Goal: Information Seeking & Learning: Learn about a topic

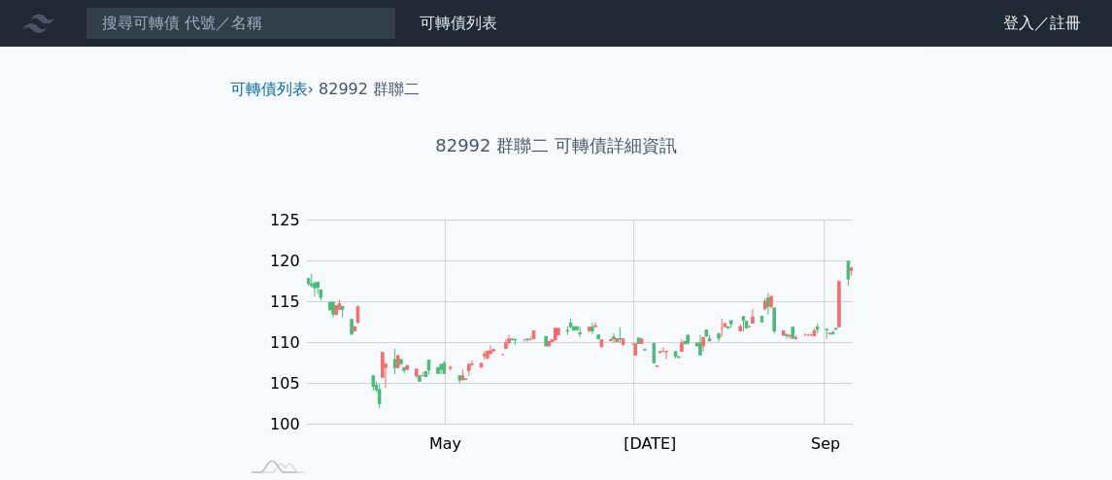
click at [1001, 342] on div "可轉債列表 財務數據 可轉債列表 財務數據 登入／註冊 登入／註冊 可轉債列表 › 82992 群聯二 82992 群聯二 可轉債詳細資訊 Zoom Out …" at bounding box center [556, 461] width 1112 height 923
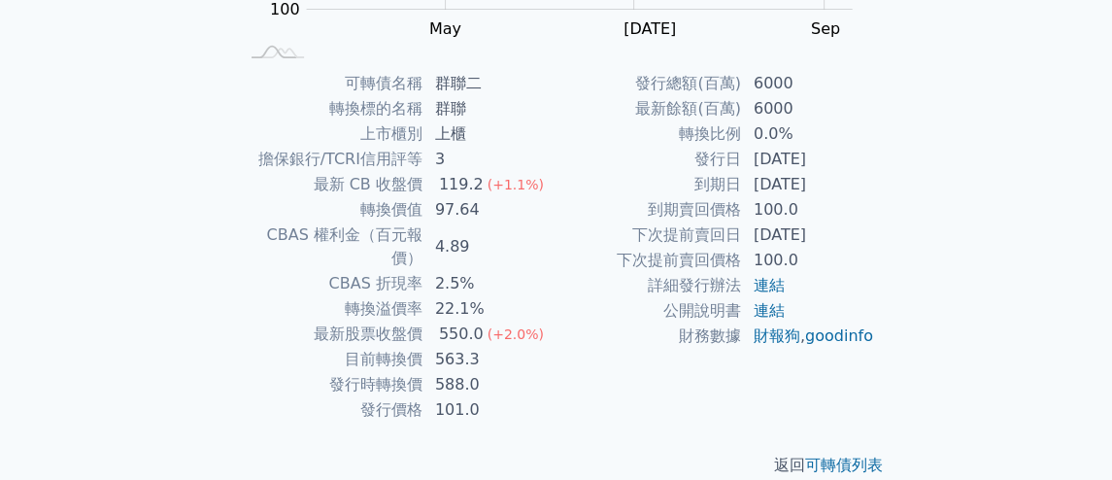
scroll to position [420, 0]
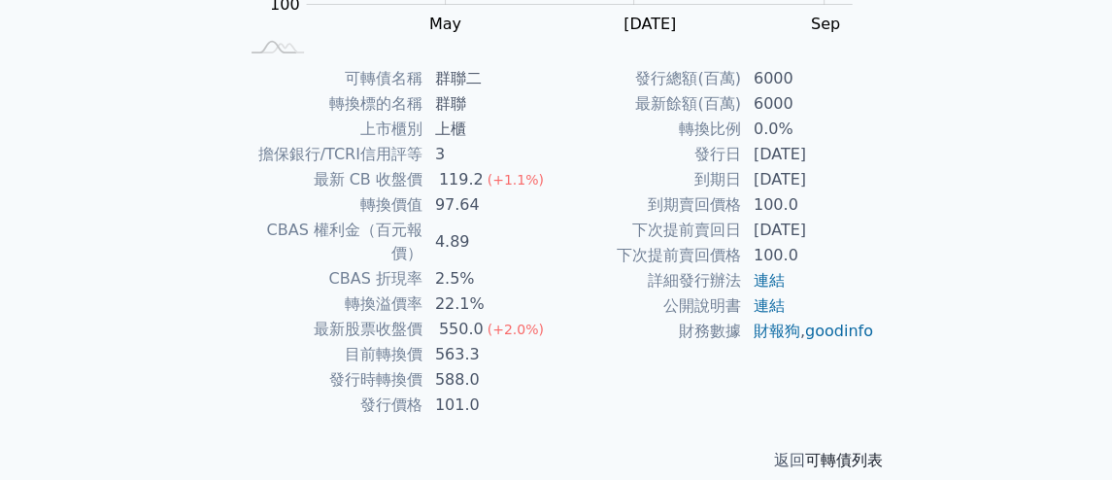
click at [877, 451] on link "可轉債列表" at bounding box center [844, 460] width 78 height 18
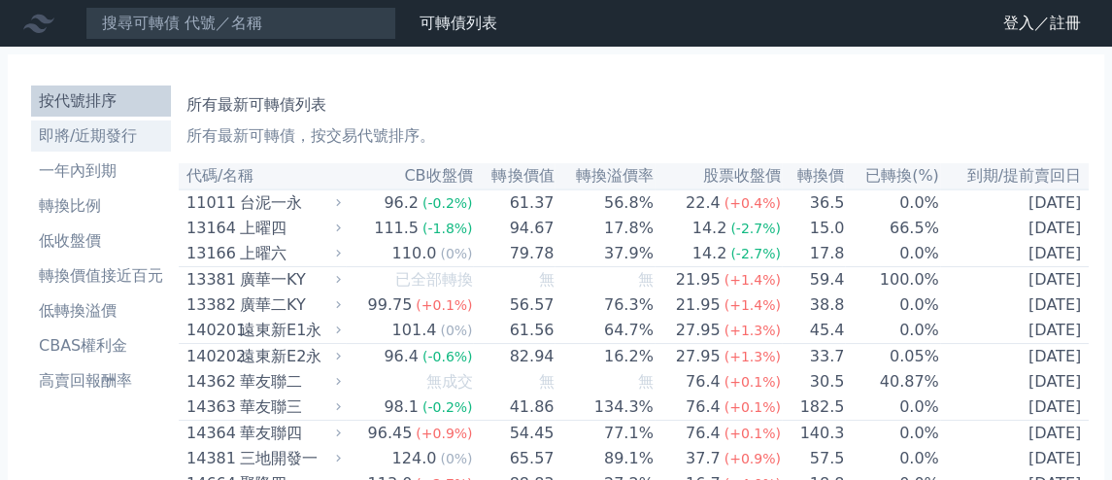
click at [93, 134] on li "即將/近期發行" at bounding box center [101, 135] width 140 height 23
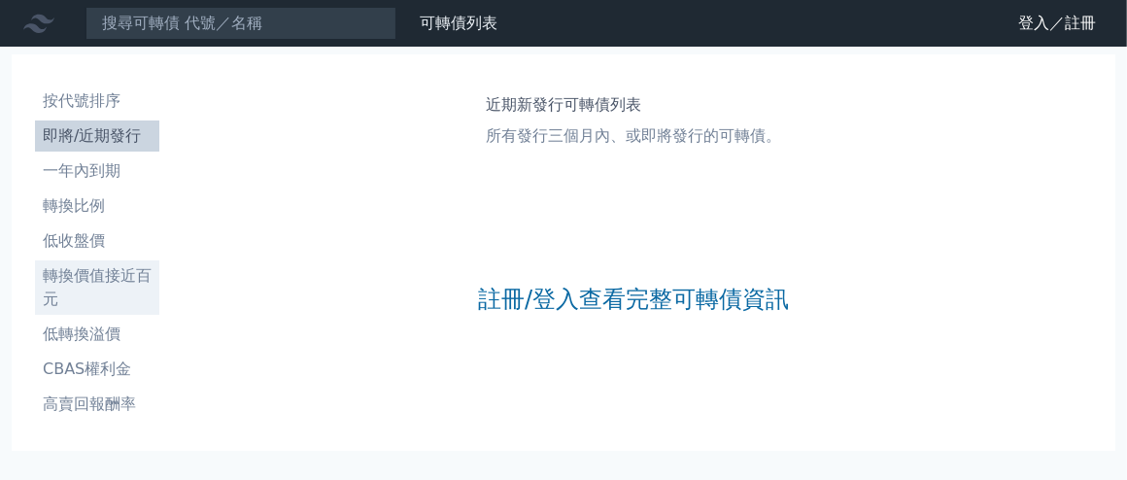
click at [130, 277] on li "轉換價值接近百元" at bounding box center [97, 287] width 124 height 47
